Goal: Task Accomplishment & Management: Complete application form

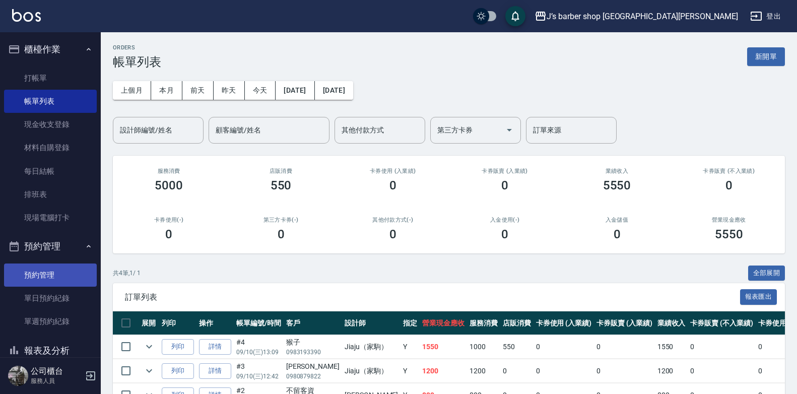
click at [65, 270] on link "預約管理" at bounding box center [50, 274] width 93 height 23
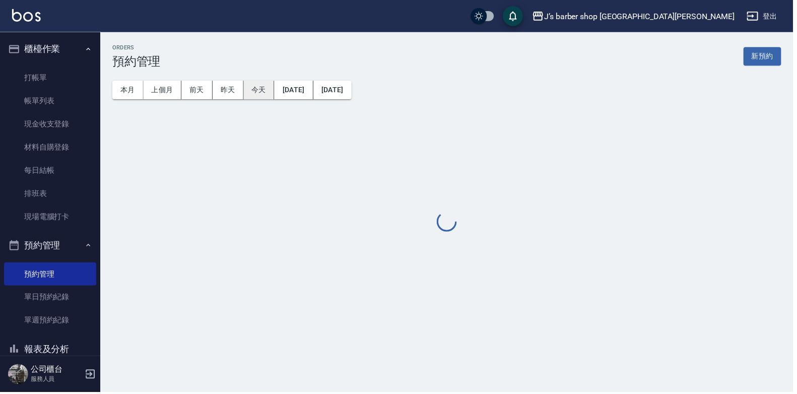
click at [256, 88] on button "今天" at bounding box center [260, 90] width 31 height 19
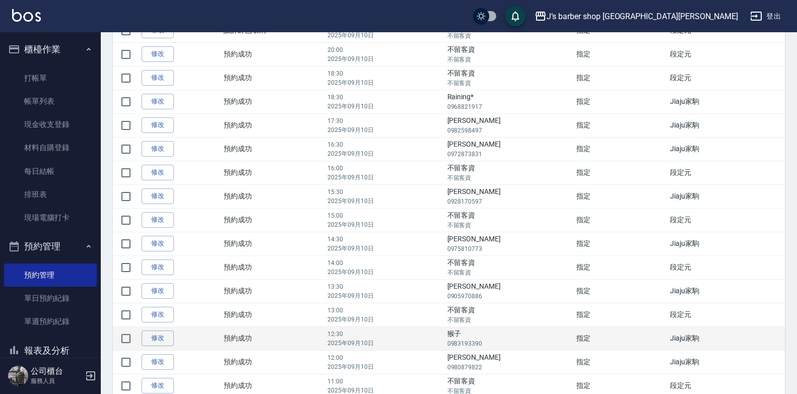
scroll to position [151, 0]
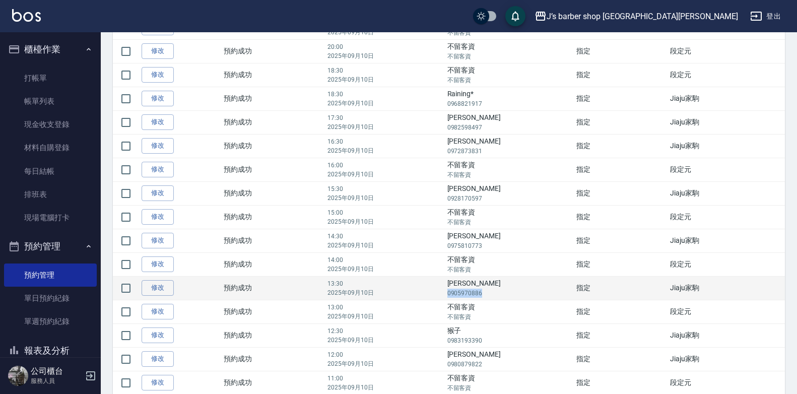
drag, startPoint x: 467, startPoint y: 293, endPoint x: 500, endPoint y: 297, distance: 33.0
click at [500, 297] on p "0905970886" at bounding box center [509, 293] width 124 height 9
drag, startPoint x: 500, startPoint y: 297, endPoint x: 488, endPoint y: 296, distance: 11.6
copy p "0905970886"
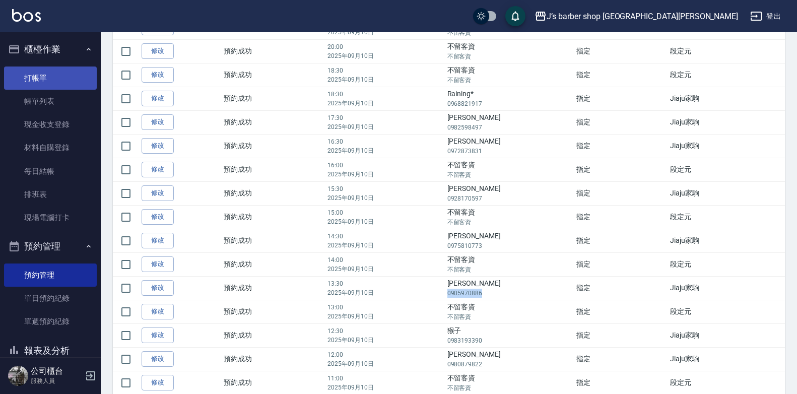
click at [40, 79] on link "打帳單" at bounding box center [50, 77] width 93 height 23
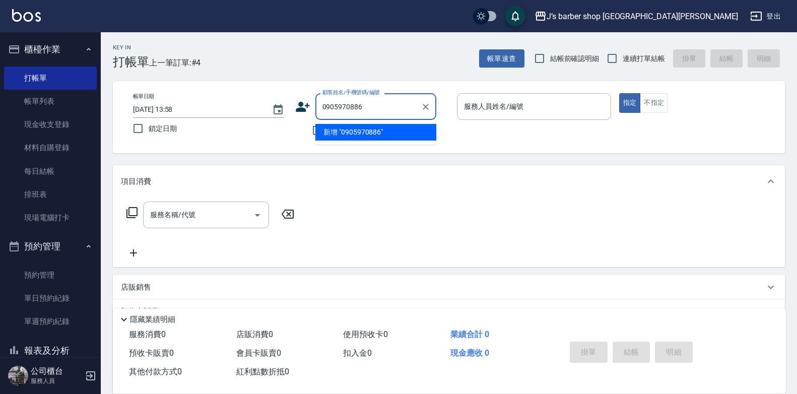
click at [387, 127] on li "新增 "0905970886"" at bounding box center [375, 132] width 121 height 17
click at [385, 111] on input "0905970886" at bounding box center [368, 107] width 97 height 18
click at [377, 128] on li "[PERSON_NAME]/0905970886/null" at bounding box center [375, 132] width 121 height 17
type input "[PERSON_NAME]/0905970886/null"
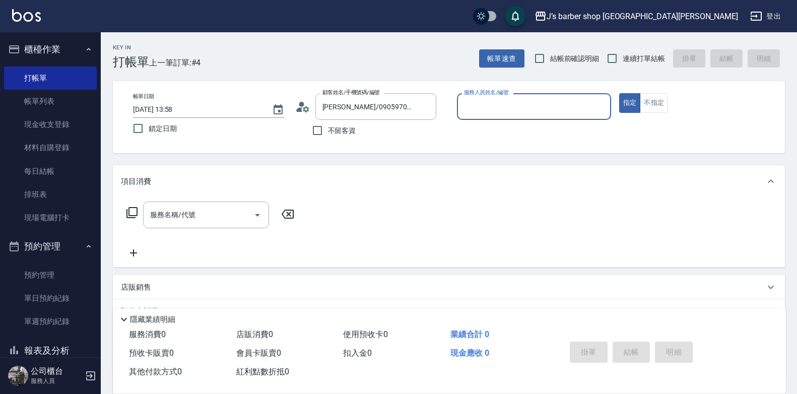
click at [515, 102] on input "服務人員姓名/編號" at bounding box center [533, 107] width 145 height 18
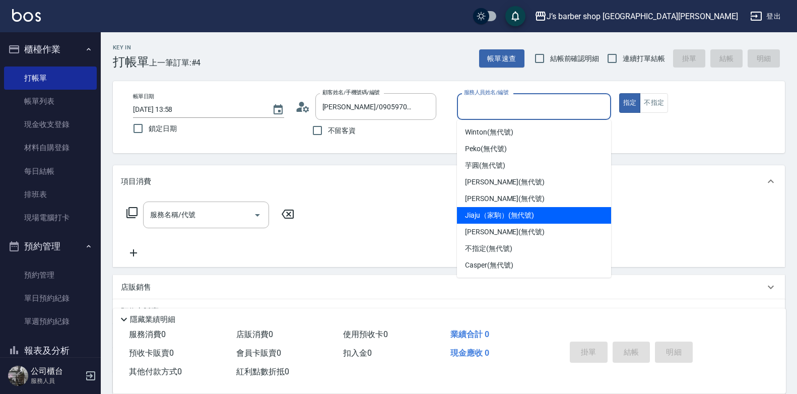
drag, startPoint x: 493, startPoint y: 216, endPoint x: 414, endPoint y: 212, distance: 78.7
click at [492, 216] on span "Jiaju（家駒） (無代號)" at bounding box center [499, 215] width 69 height 11
type input "Jiaju（家駒）(無代號)"
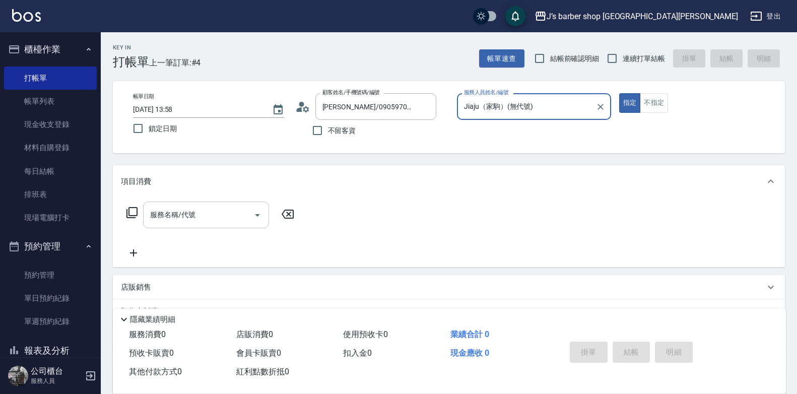
click at [201, 226] on div "服務名稱/代號" at bounding box center [206, 214] width 126 height 27
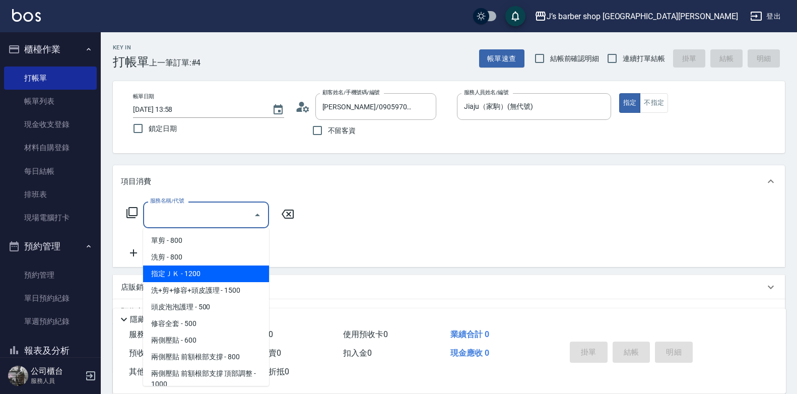
click at [188, 272] on span "指定ＪＫ - 1200" at bounding box center [206, 273] width 126 height 17
type input "指定ＪＫ(102)"
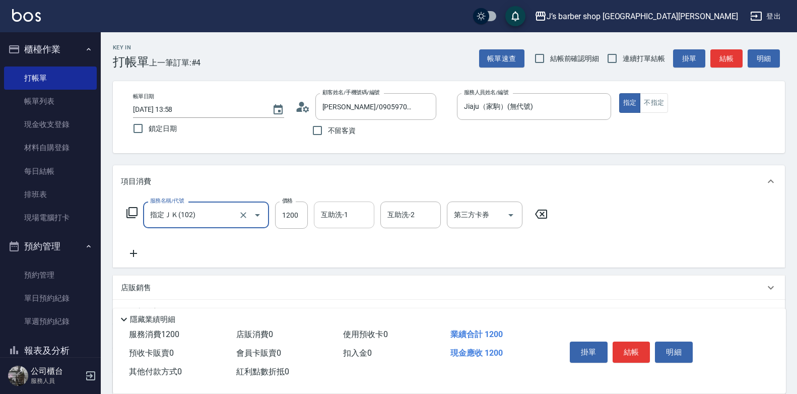
click at [330, 215] on input "互助洗-1" at bounding box center [343, 215] width 51 height 18
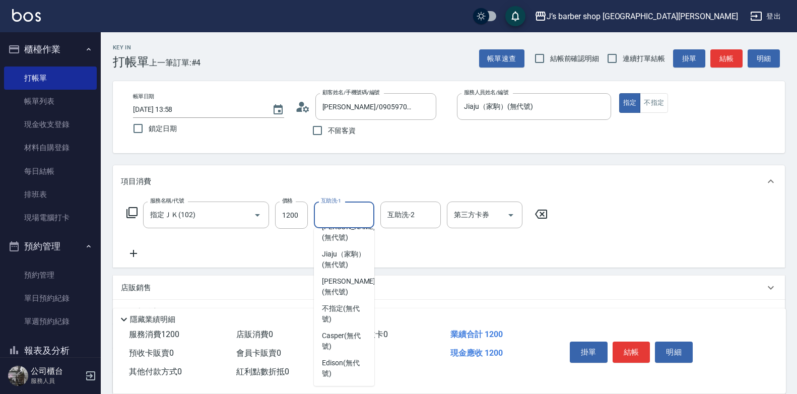
scroll to position [122, 0]
click at [348, 362] on span "Edison (無代號)" at bounding box center [344, 368] width 44 height 21
type input "Edison(無代號)"
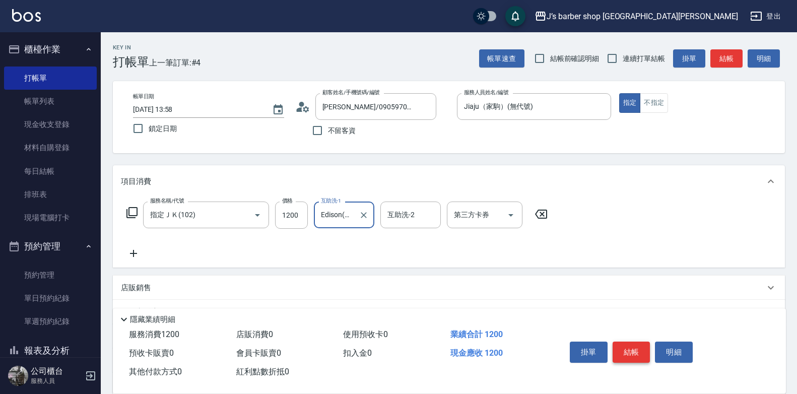
click at [637, 353] on button "結帳" at bounding box center [631, 351] width 38 height 21
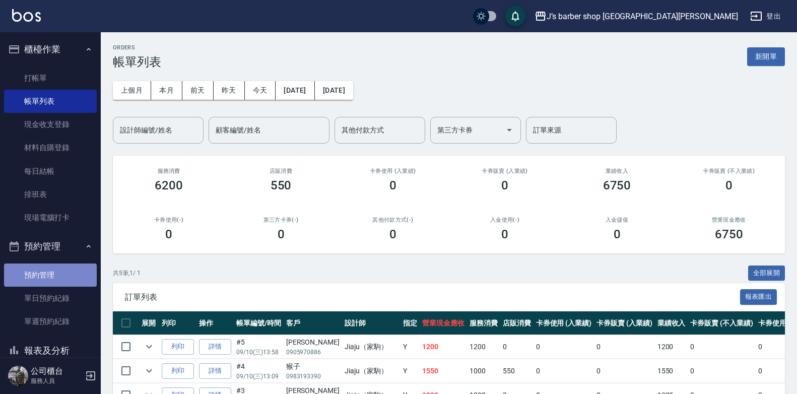
click at [70, 282] on link "預約管理" at bounding box center [50, 274] width 93 height 23
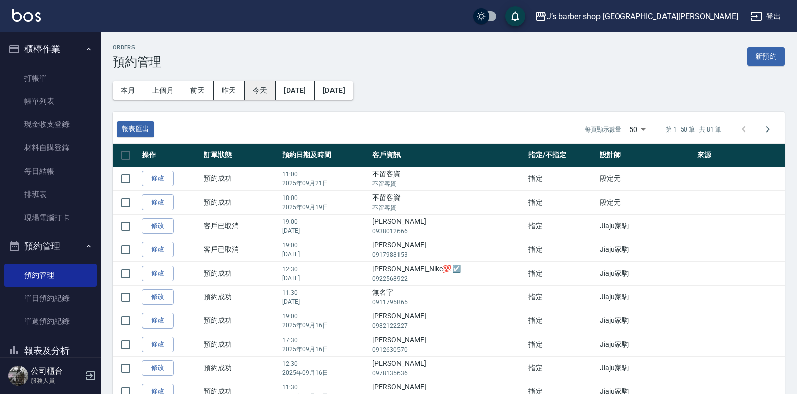
click at [265, 89] on button "今天" at bounding box center [260, 90] width 31 height 19
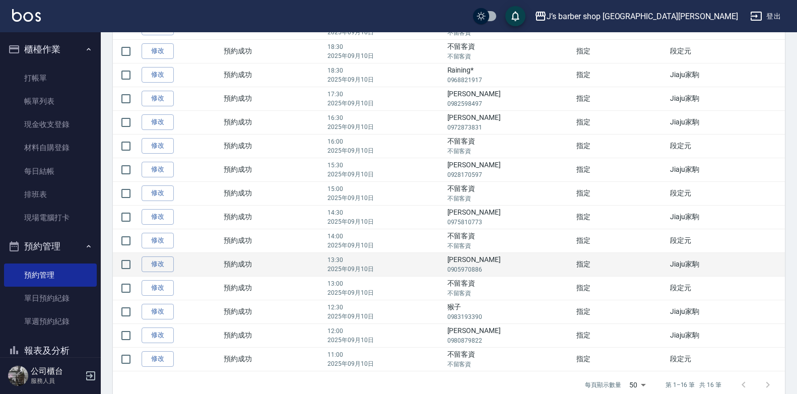
scroll to position [191, 0]
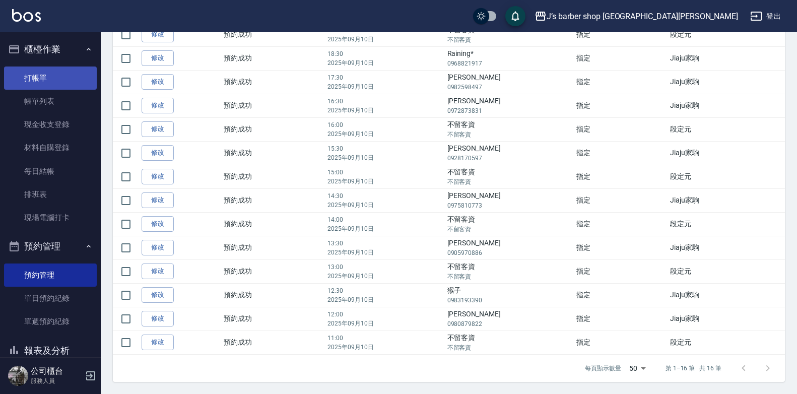
click at [48, 74] on link "打帳單" at bounding box center [50, 77] width 93 height 23
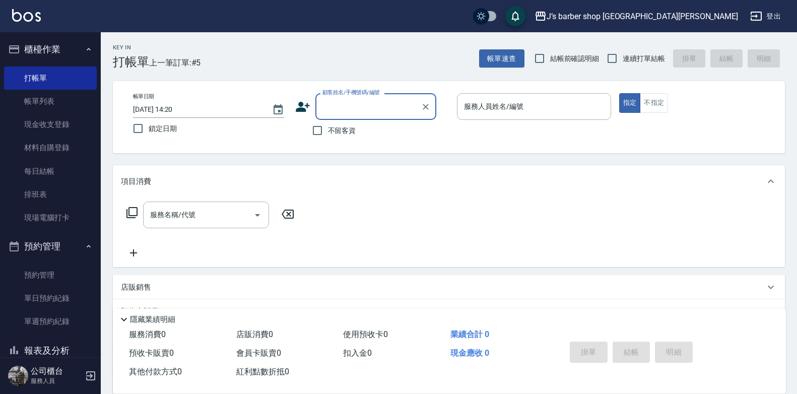
click at [348, 129] on span "不留客資" at bounding box center [342, 130] width 28 height 11
click at [328, 129] on input "不留客資" at bounding box center [317, 130] width 21 height 21
checkbox input "true"
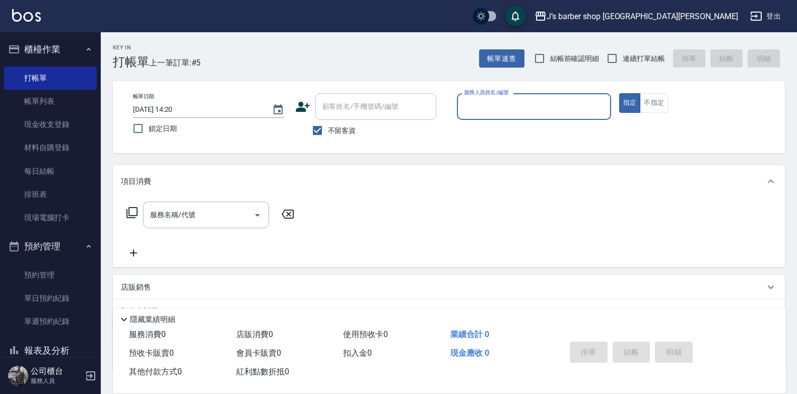
click at [550, 106] on input "服務人員姓名/編號" at bounding box center [533, 107] width 145 height 18
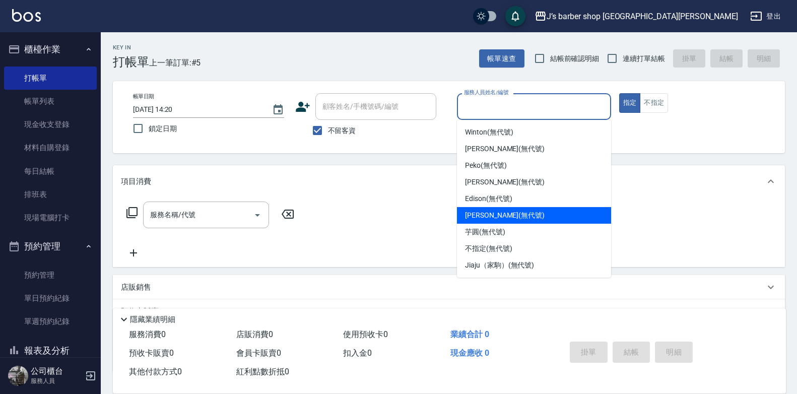
click at [520, 218] on div "[PERSON_NAME] (無代號)" at bounding box center [534, 215] width 154 height 17
type input "[PERSON_NAME](無代號)"
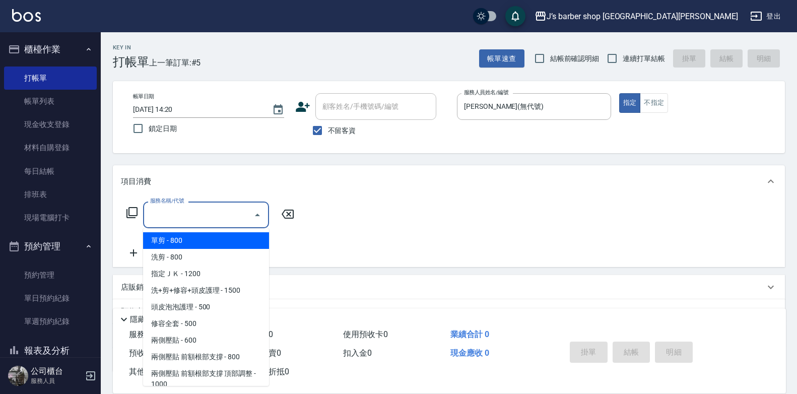
drag, startPoint x: 202, startPoint y: 212, endPoint x: 211, endPoint y: 212, distance: 8.6
click at [207, 213] on input "服務名稱/代號" at bounding box center [199, 215] width 102 height 18
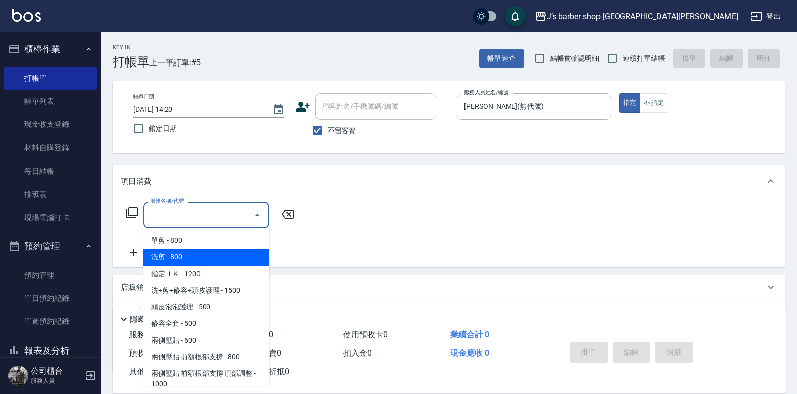
click at [241, 260] on span "洗剪 - 800" at bounding box center [206, 257] width 126 height 17
type input "洗剪(101)"
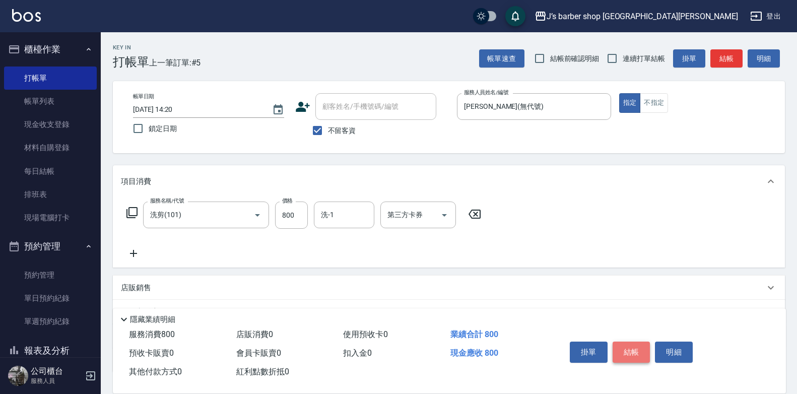
click at [624, 341] on button "結帳" at bounding box center [631, 351] width 38 height 21
